Goal: Communication & Community: Connect with others

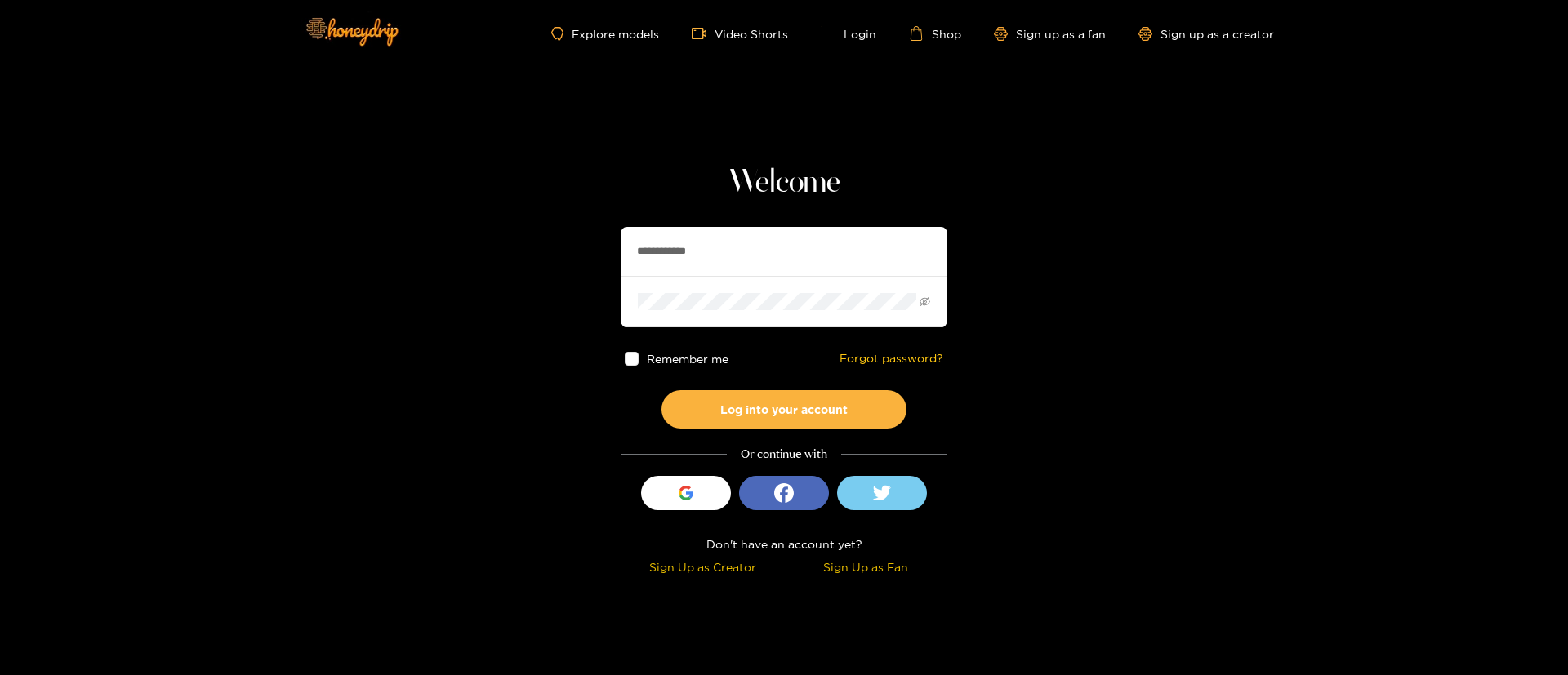
click at [861, 186] on h1 "Welcome" at bounding box center [783, 183] width 327 height 39
click at [835, 262] on input "**********" at bounding box center [783, 252] width 327 height 49
type input "*********"
click at [763, 403] on button "Log into your account" at bounding box center [783, 409] width 245 height 38
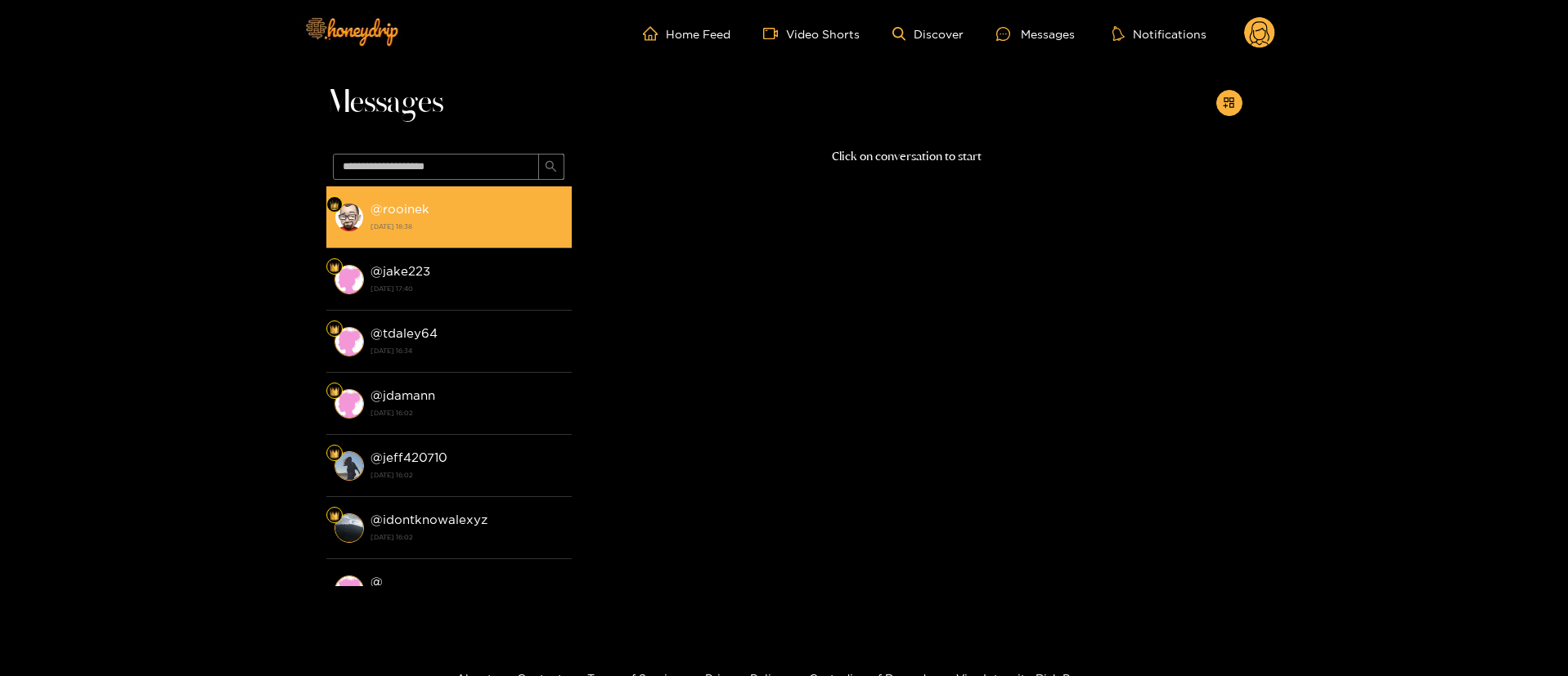
click at [454, 210] on div "@ rooinek [DATE] 18:38" at bounding box center [467, 217] width 193 height 36
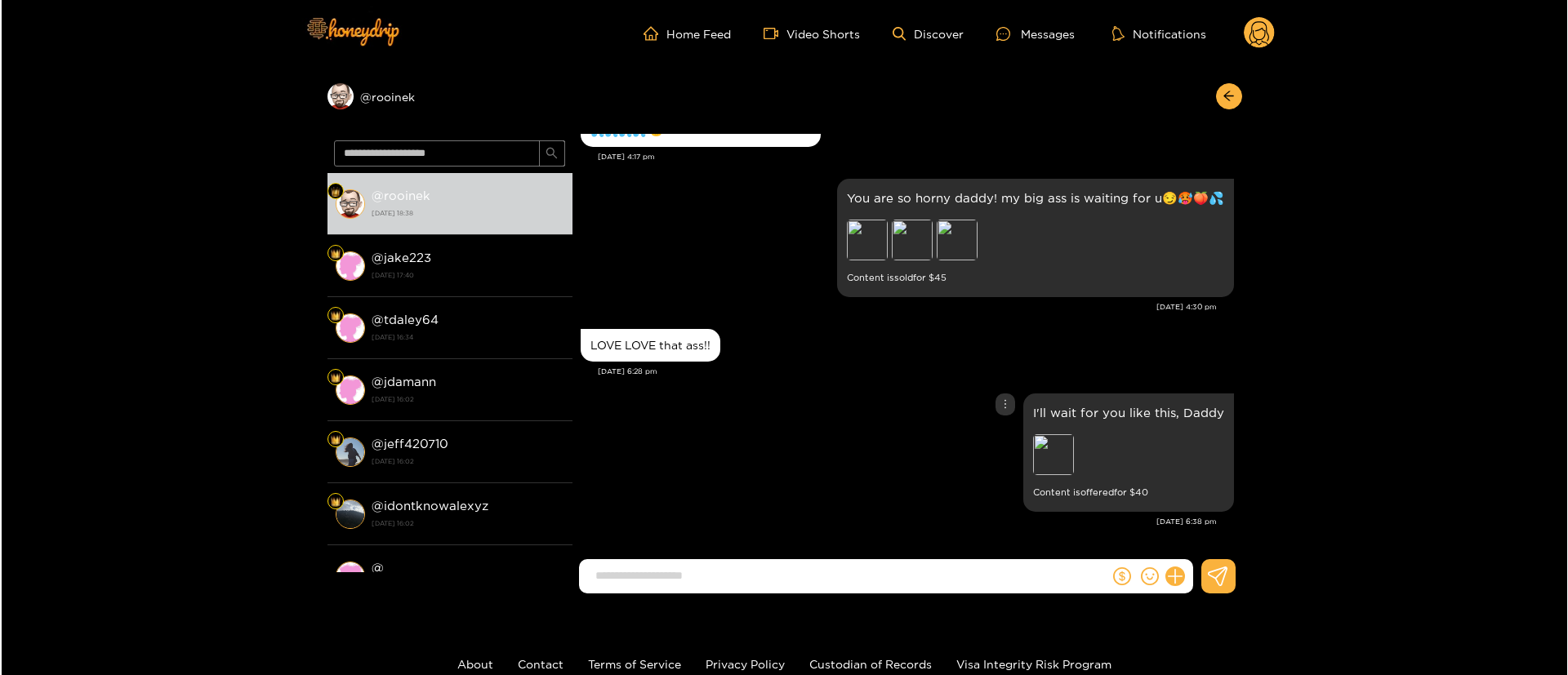
scroll to position [2695, 0]
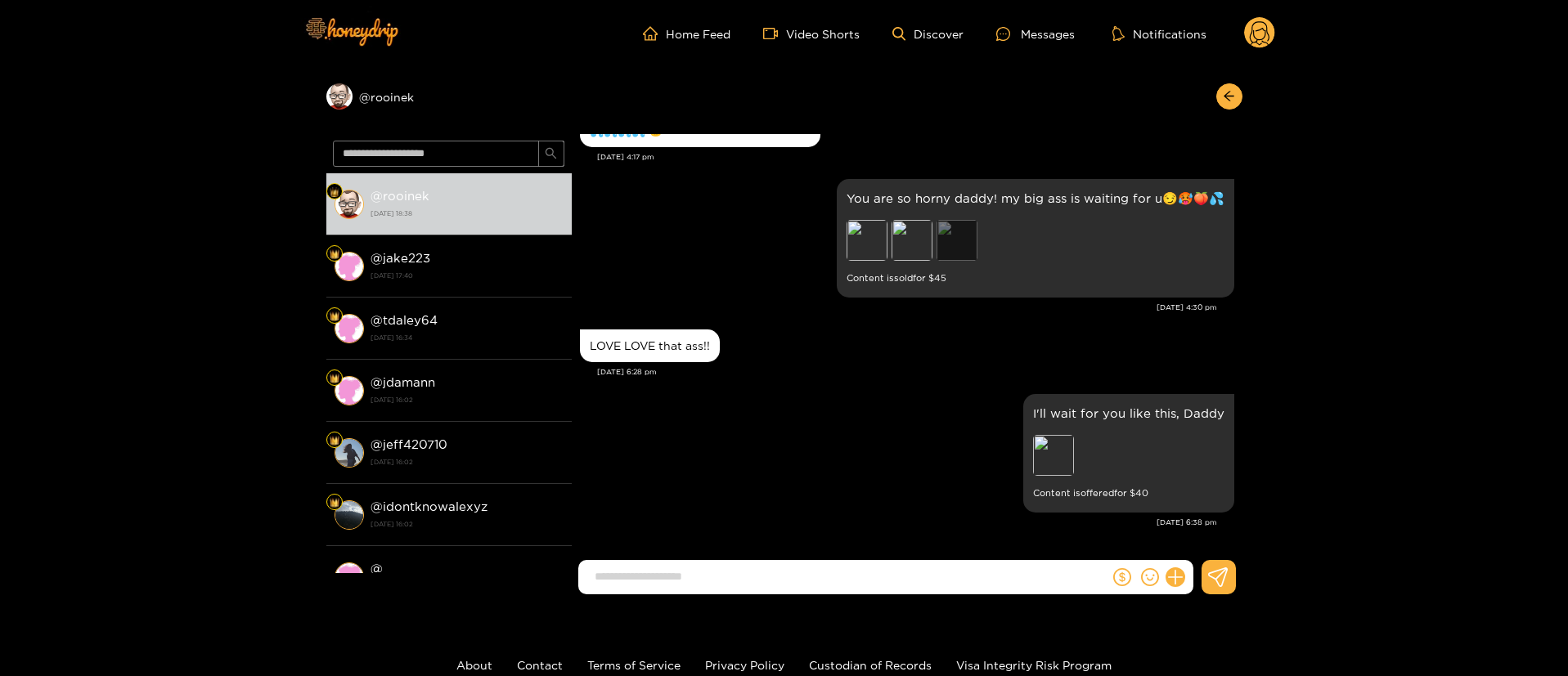
click at [957, 230] on div "Preview" at bounding box center [957, 240] width 41 height 41
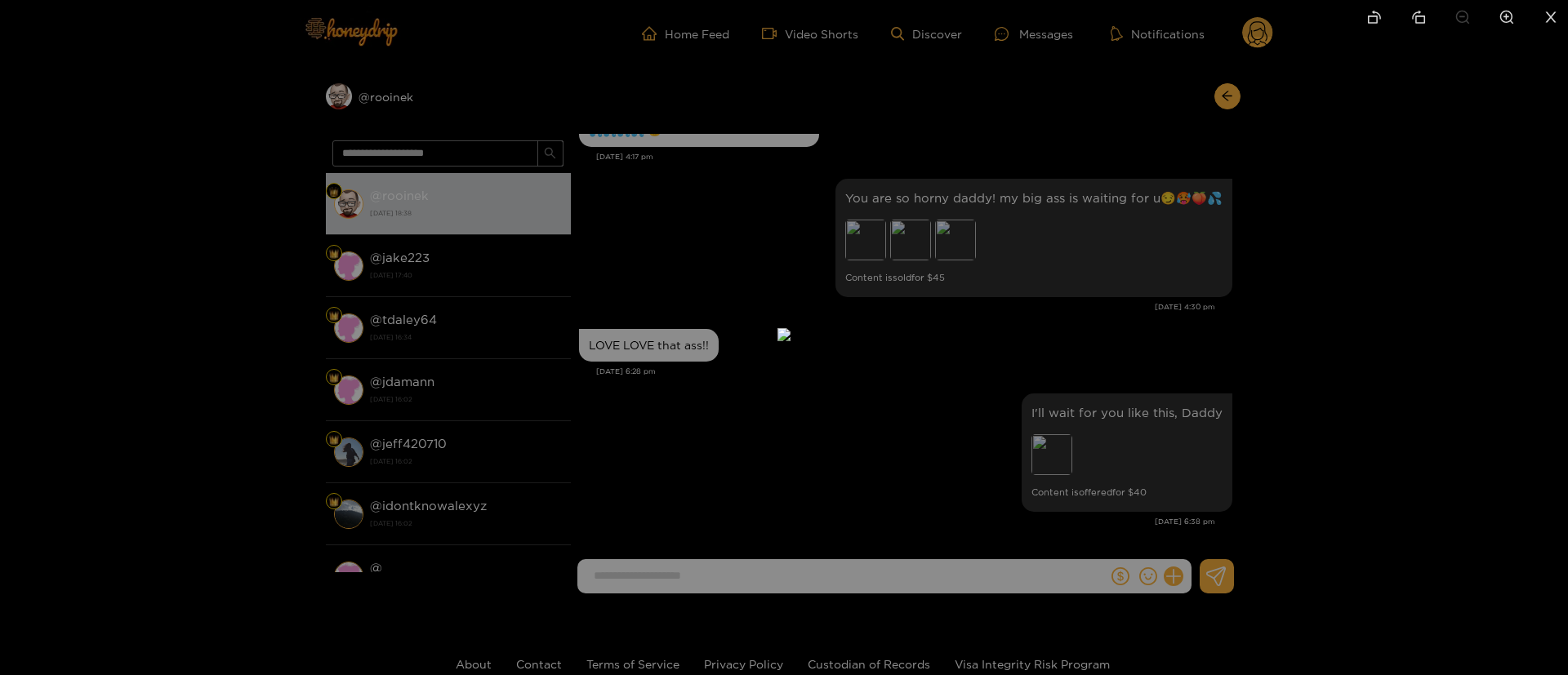
click at [1209, 298] on div at bounding box center [784, 338] width 1568 height 675
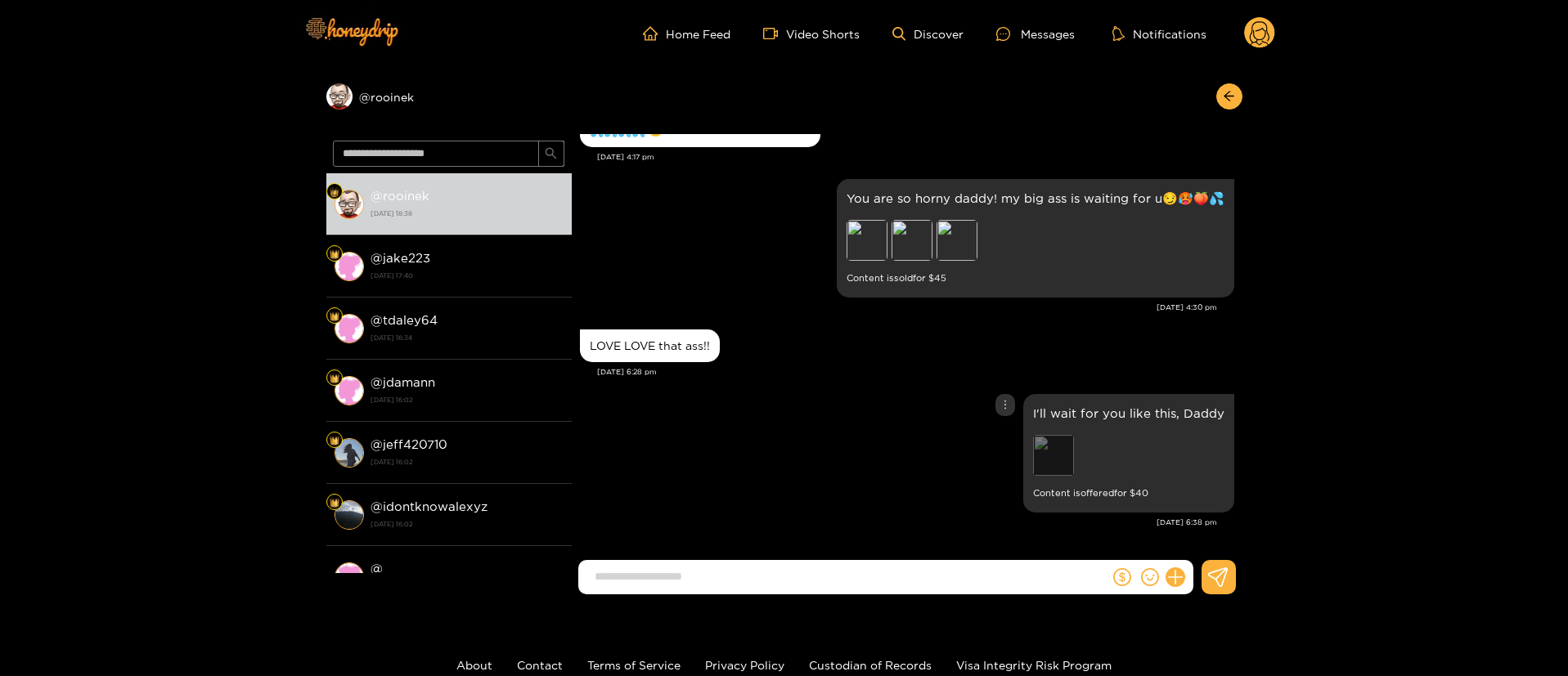
click at [1041, 452] on div "Preview" at bounding box center [1053, 456] width 41 height 41
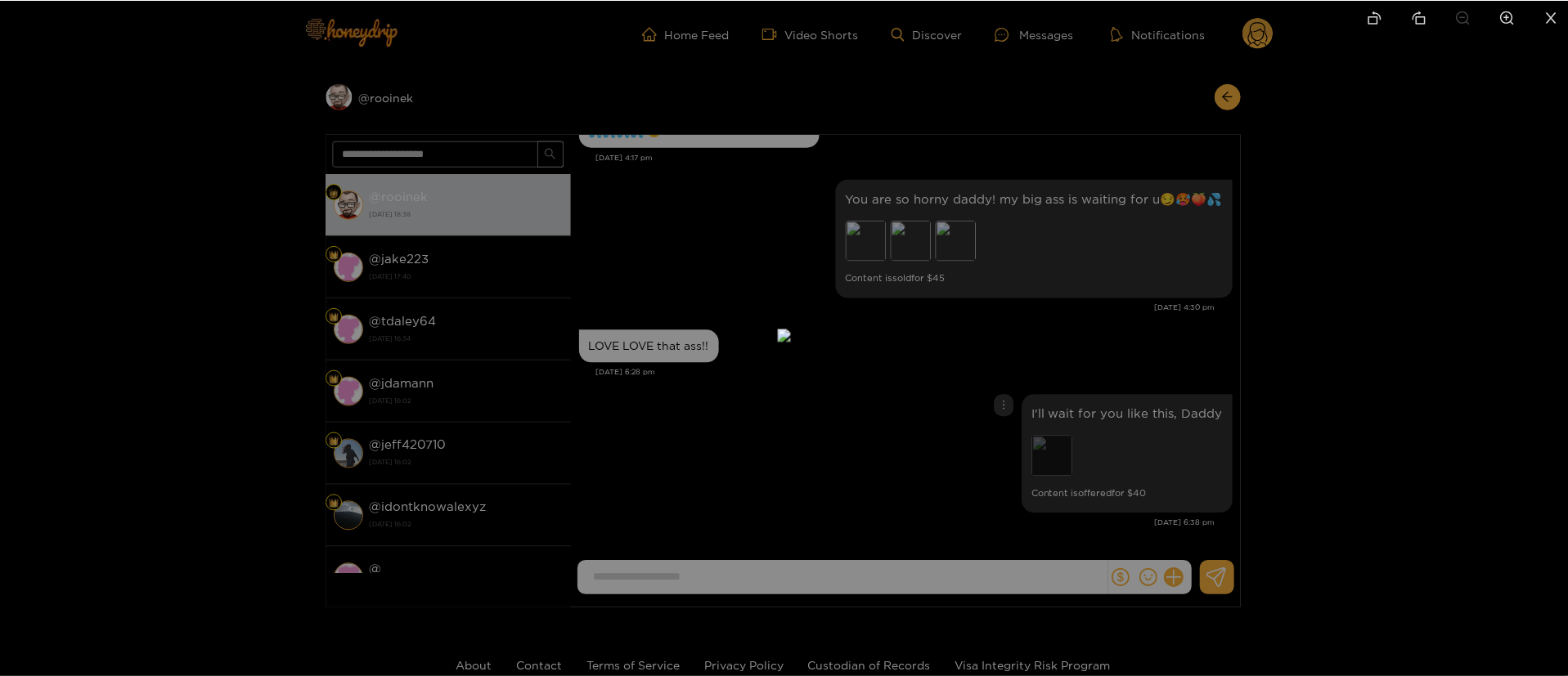
scroll to position [2838, 0]
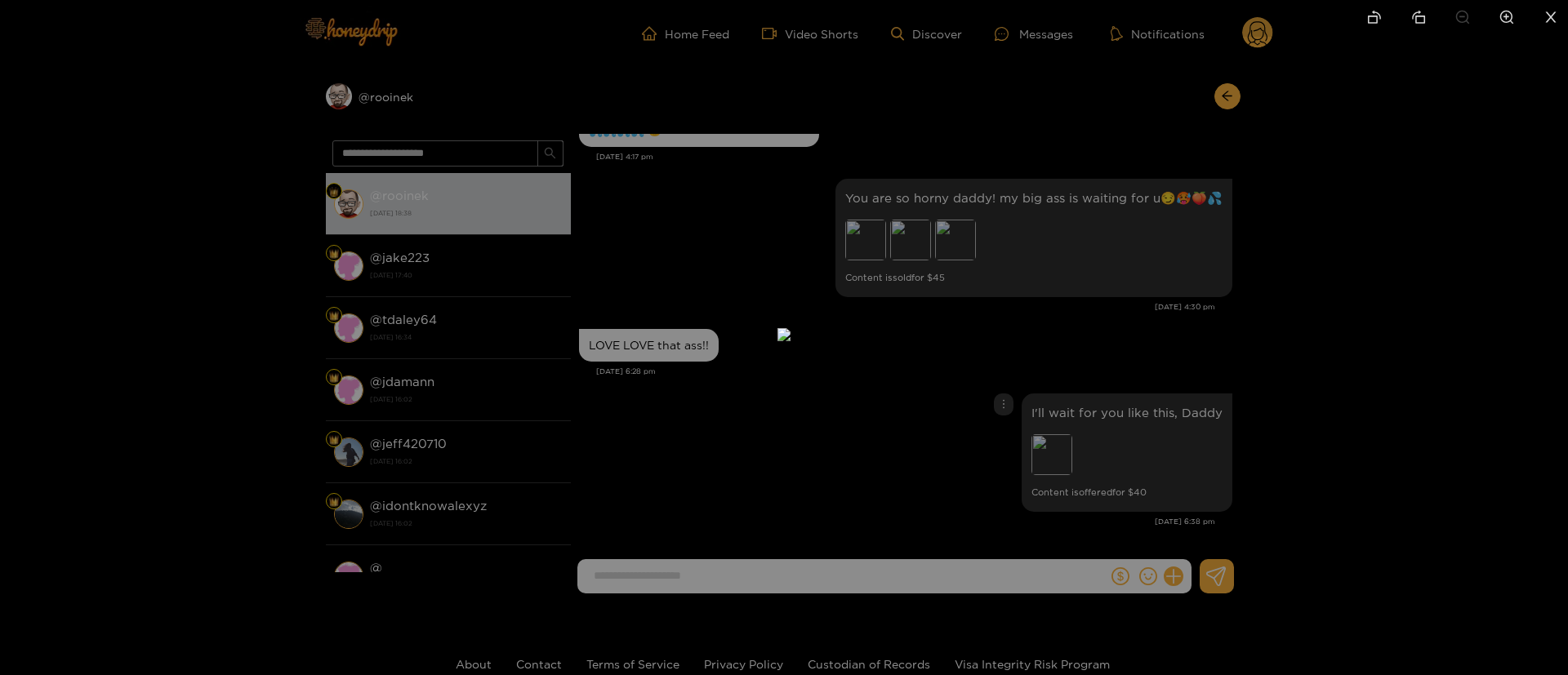
click at [1243, 307] on div at bounding box center [784, 338] width 1568 height 675
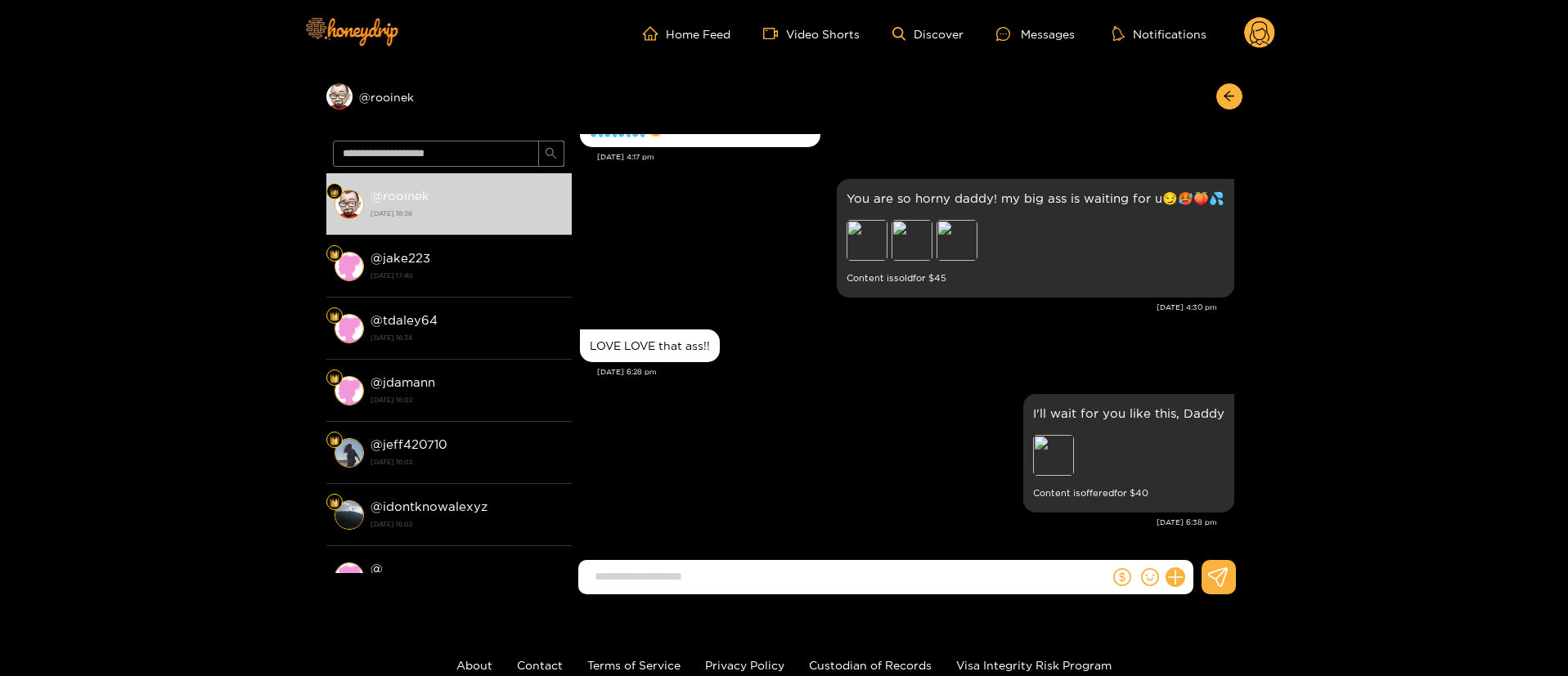
click at [1018, 343] on div "LOVE LOVE that ass!!" at bounding box center [907, 345] width 654 height 41
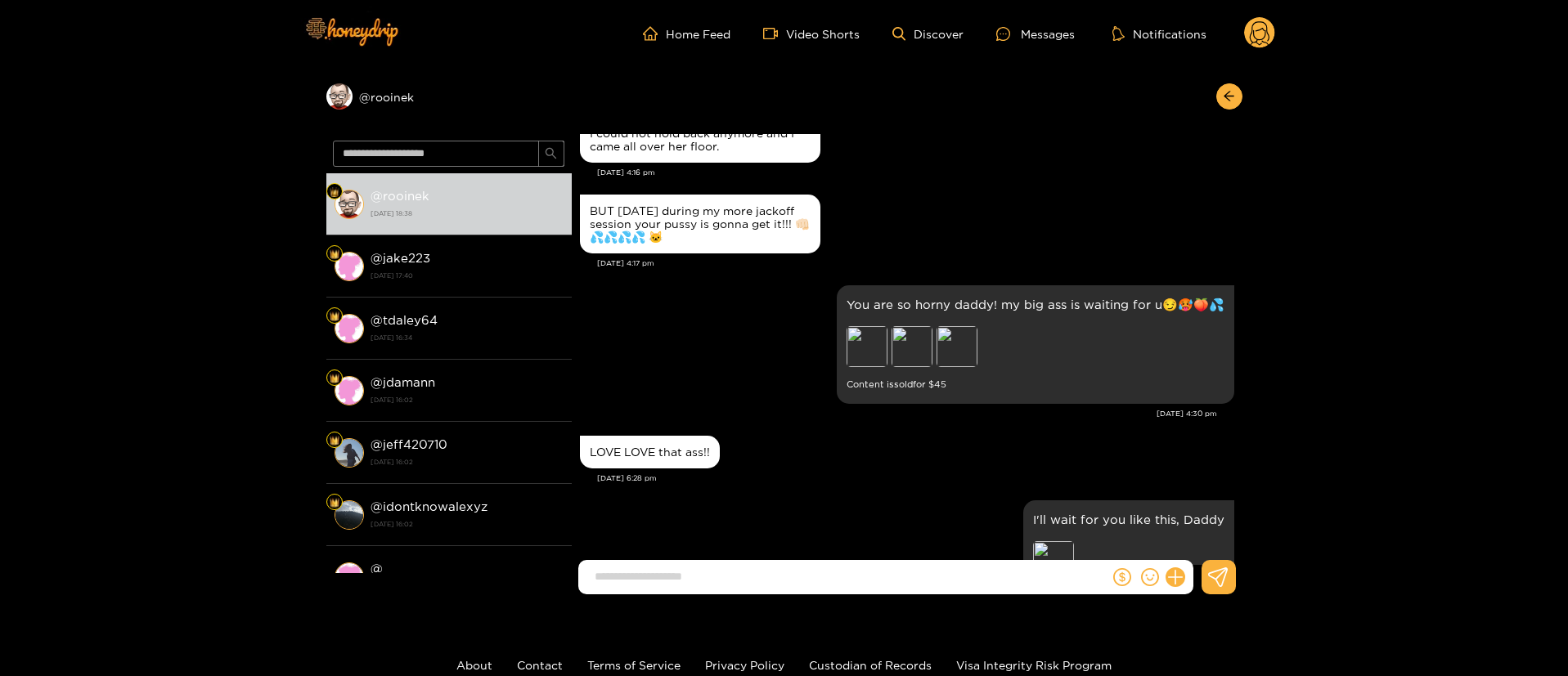
scroll to position [2494, 0]
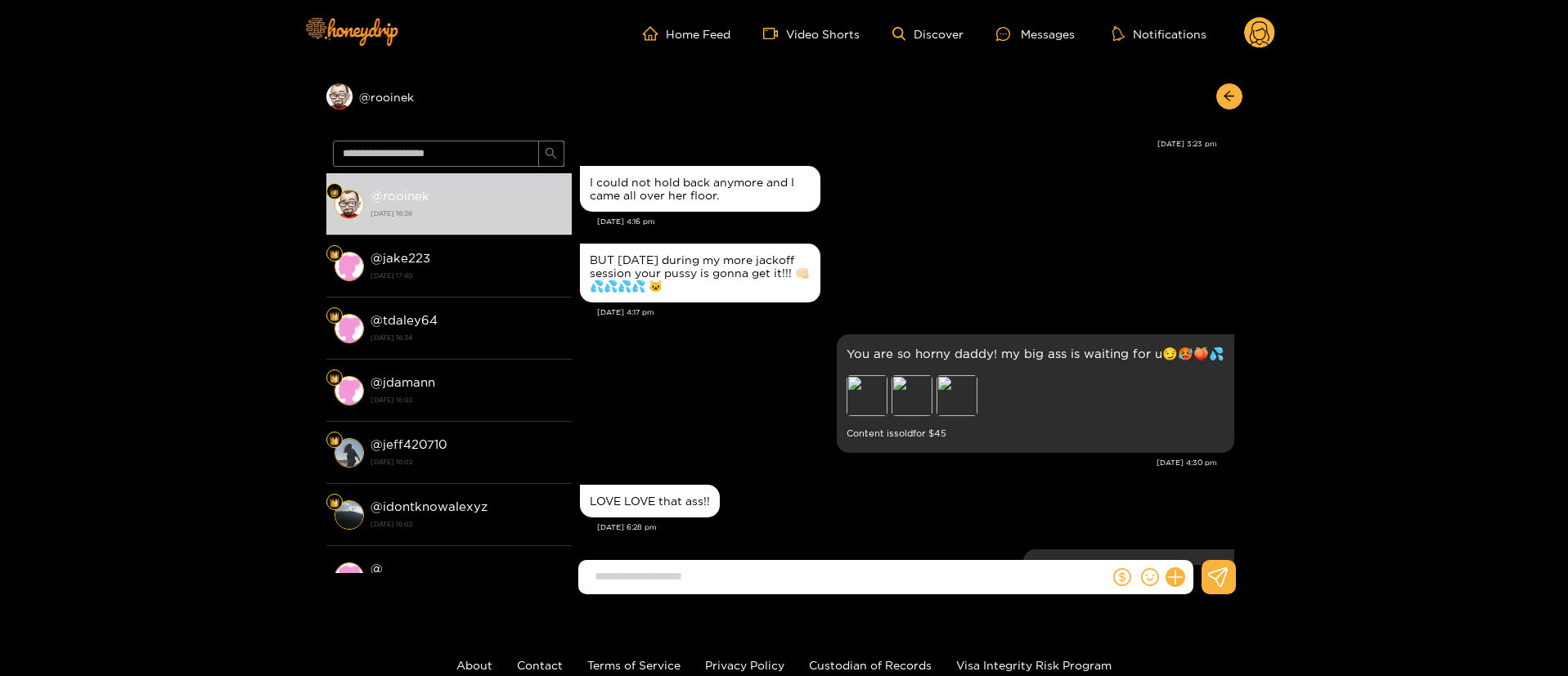
click at [1099, 97] on div "Preview" at bounding box center [1087, 77] width 41 height 41
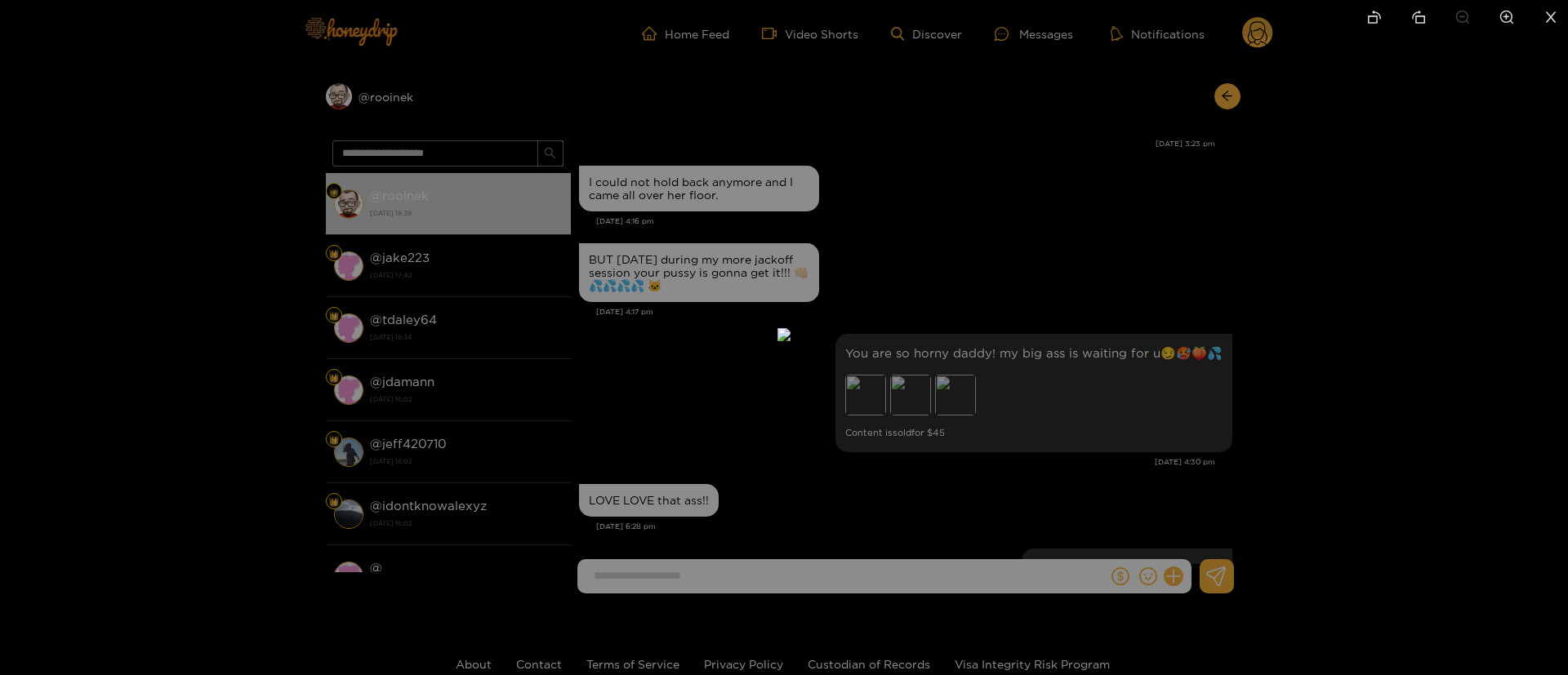
click at [1125, 401] on div at bounding box center [784, 338] width 1568 height 675
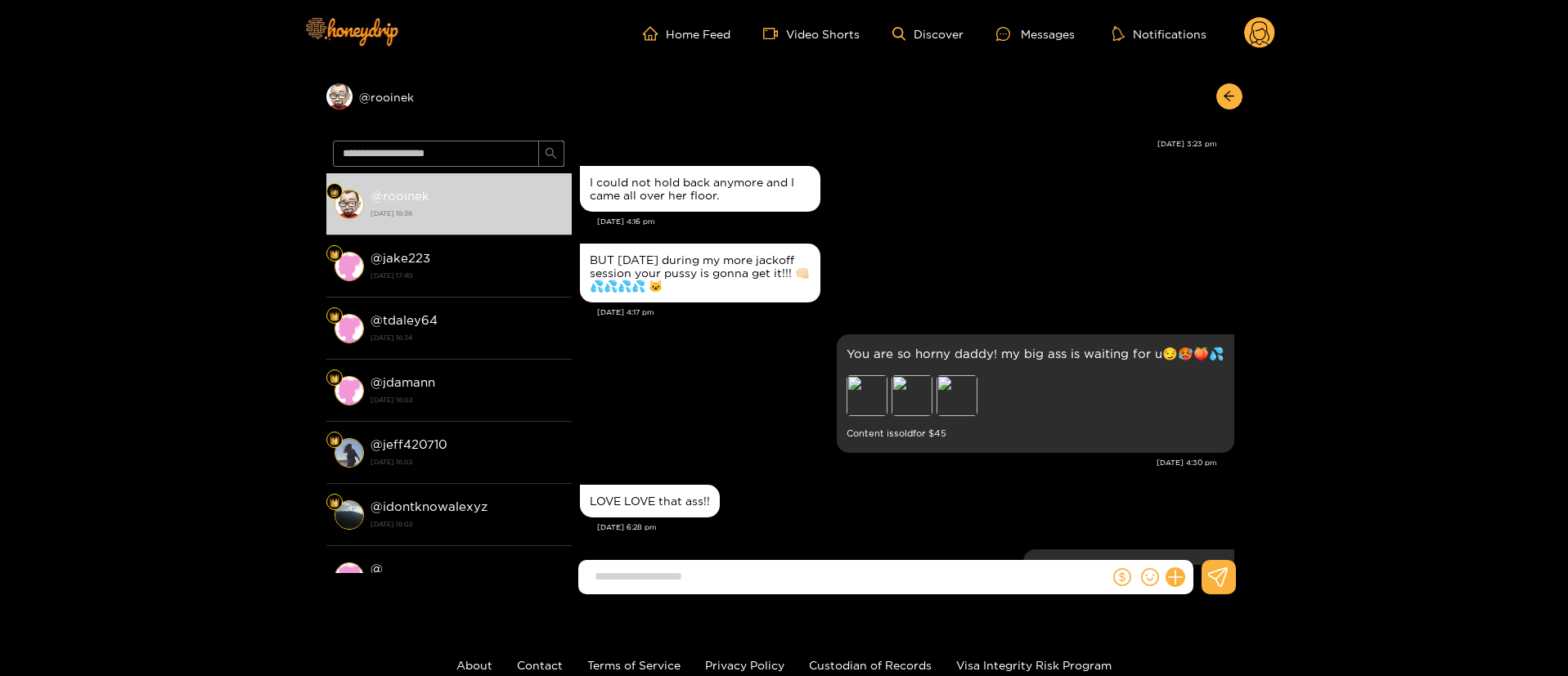
click at [740, 149] on div "[DATE] 3:23 pm" at bounding box center [897, 144] width 637 height 12
click at [1233, 96] on icon "arrow-left" at bounding box center [1228, 97] width 10 height 10
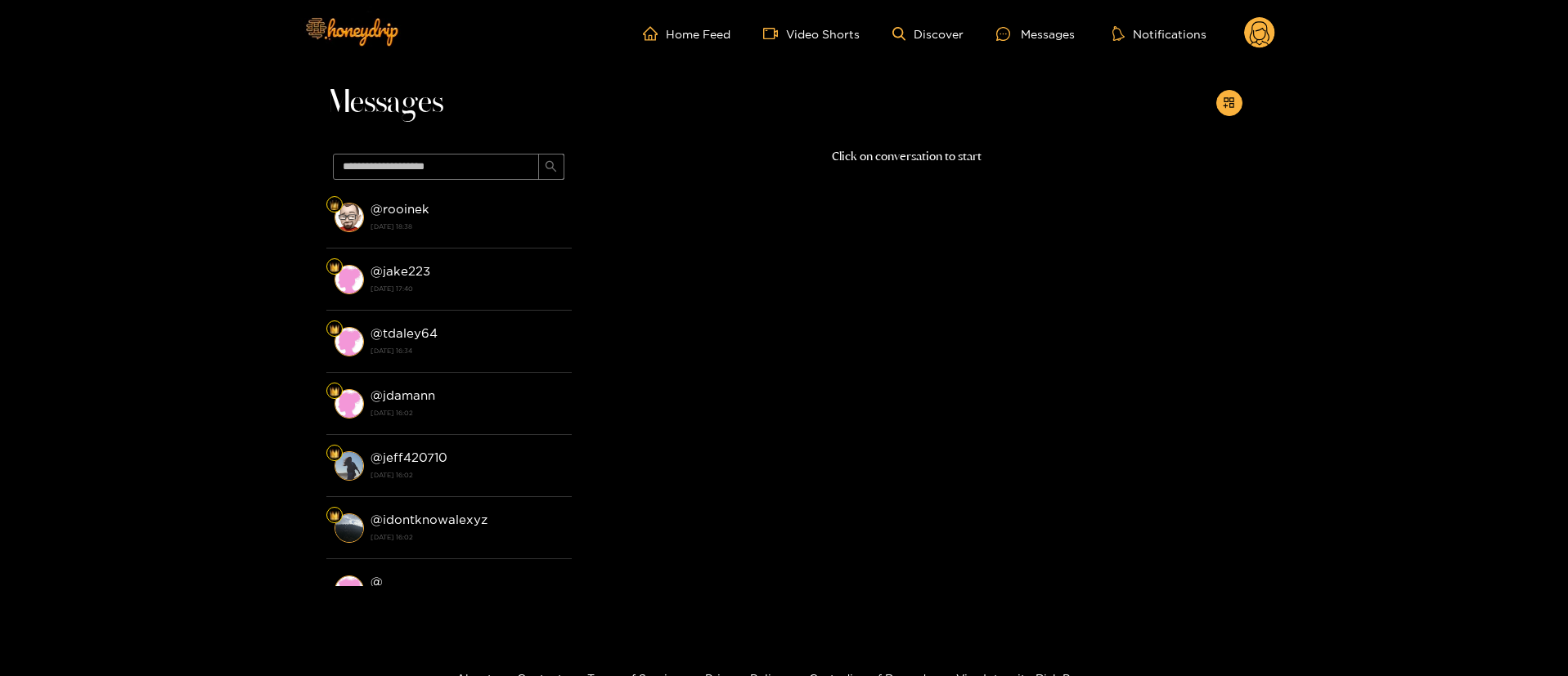
click at [1256, 20] on circle at bounding box center [1259, 33] width 31 height 31
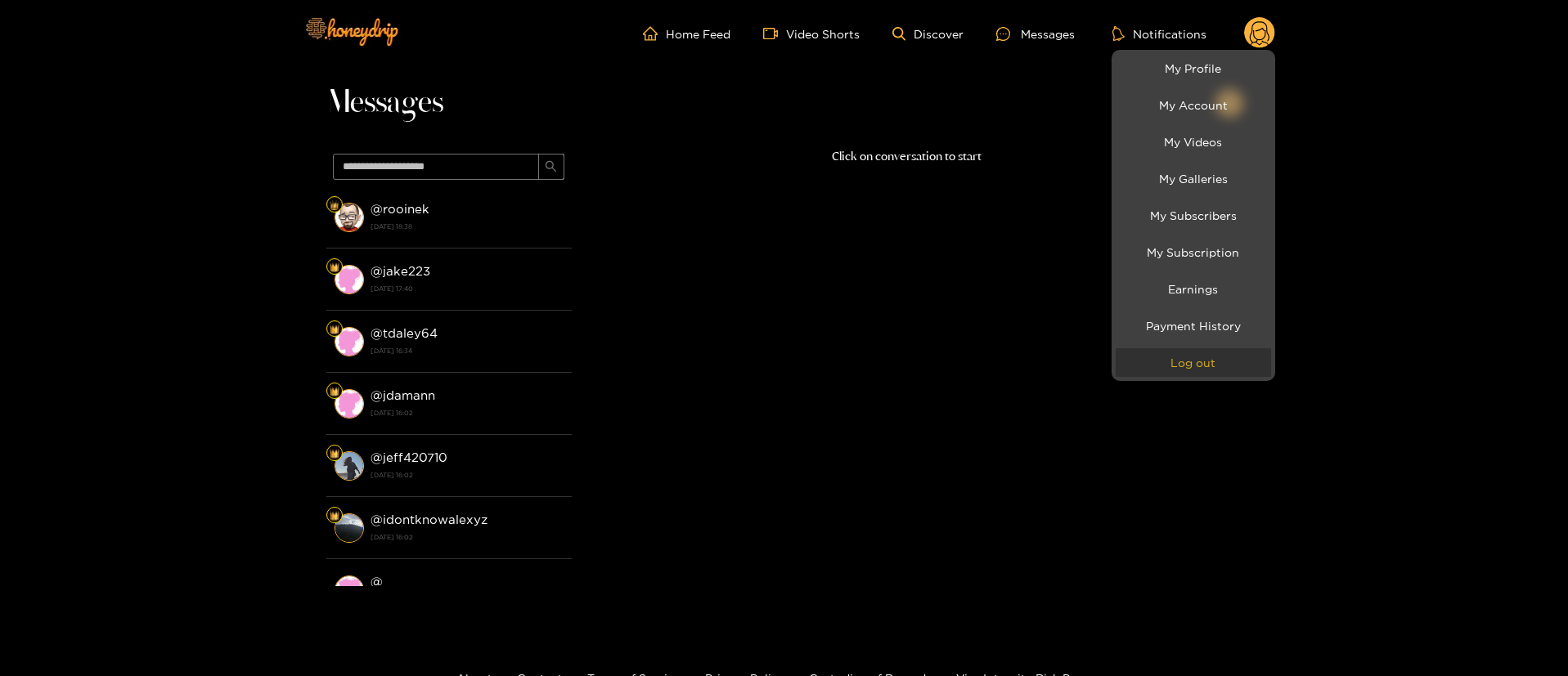
click at [1184, 373] on button "Log out" at bounding box center [1193, 362] width 156 height 28
